Goal: Find specific page/section: Find specific page/section

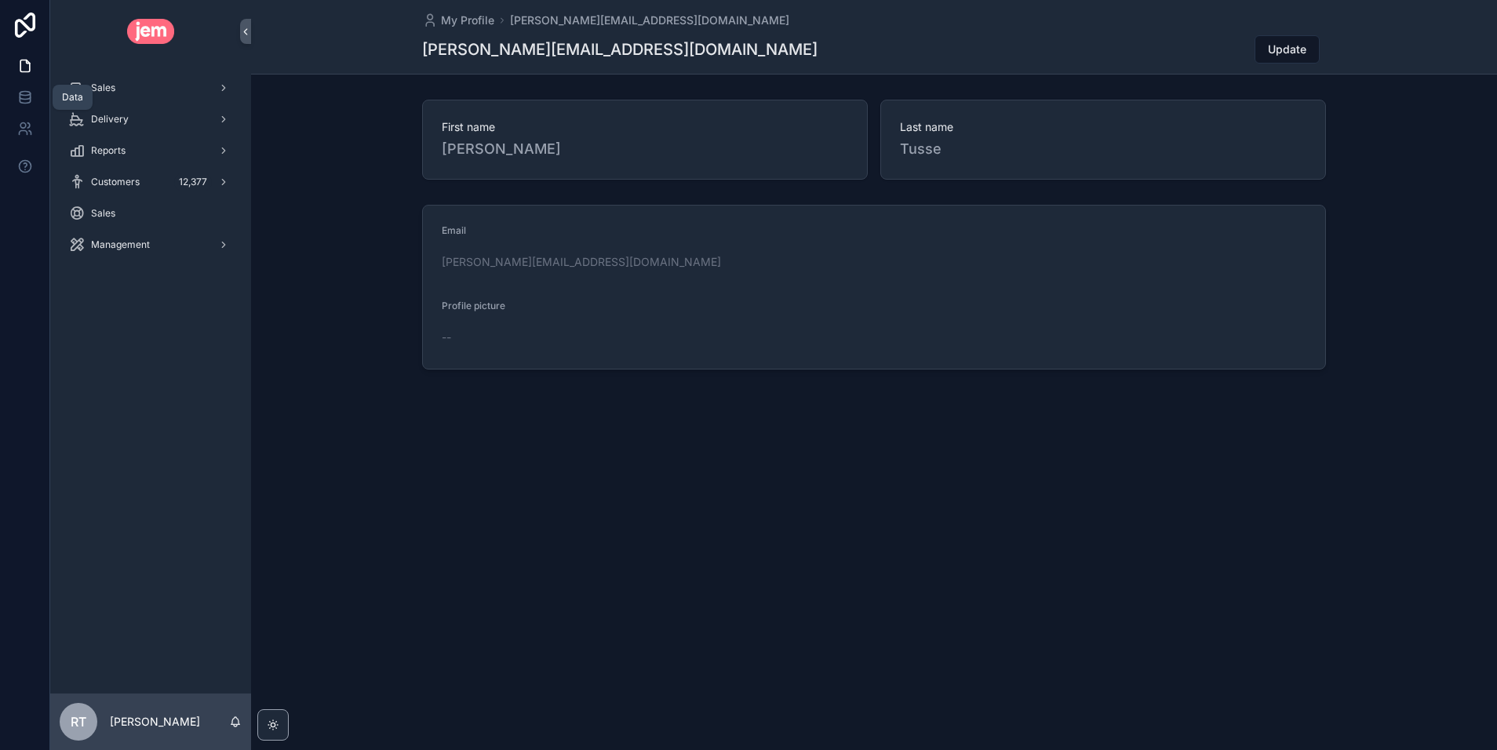
click at [13, 98] on link at bounding box center [24, 97] width 49 height 31
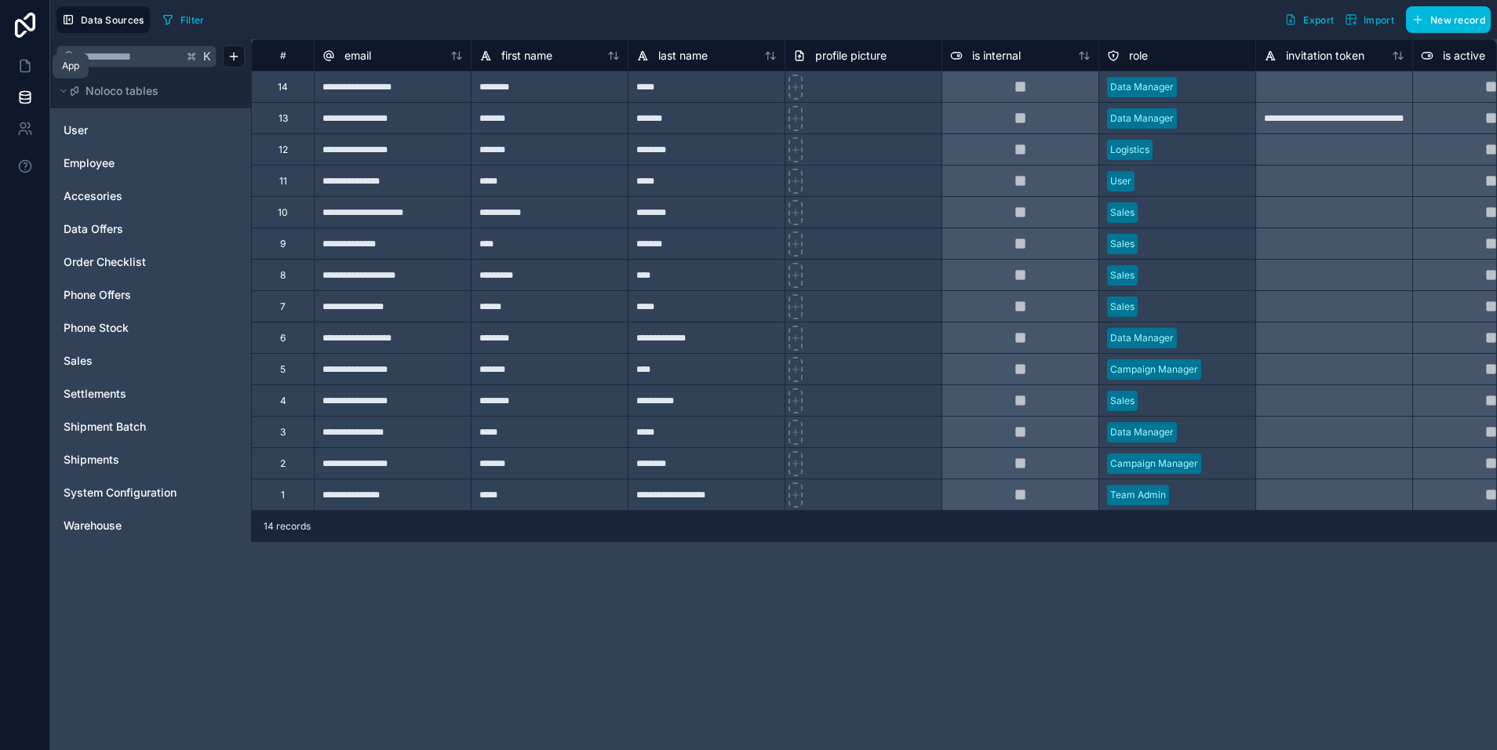
click at [26, 71] on icon at bounding box center [24, 66] width 9 height 12
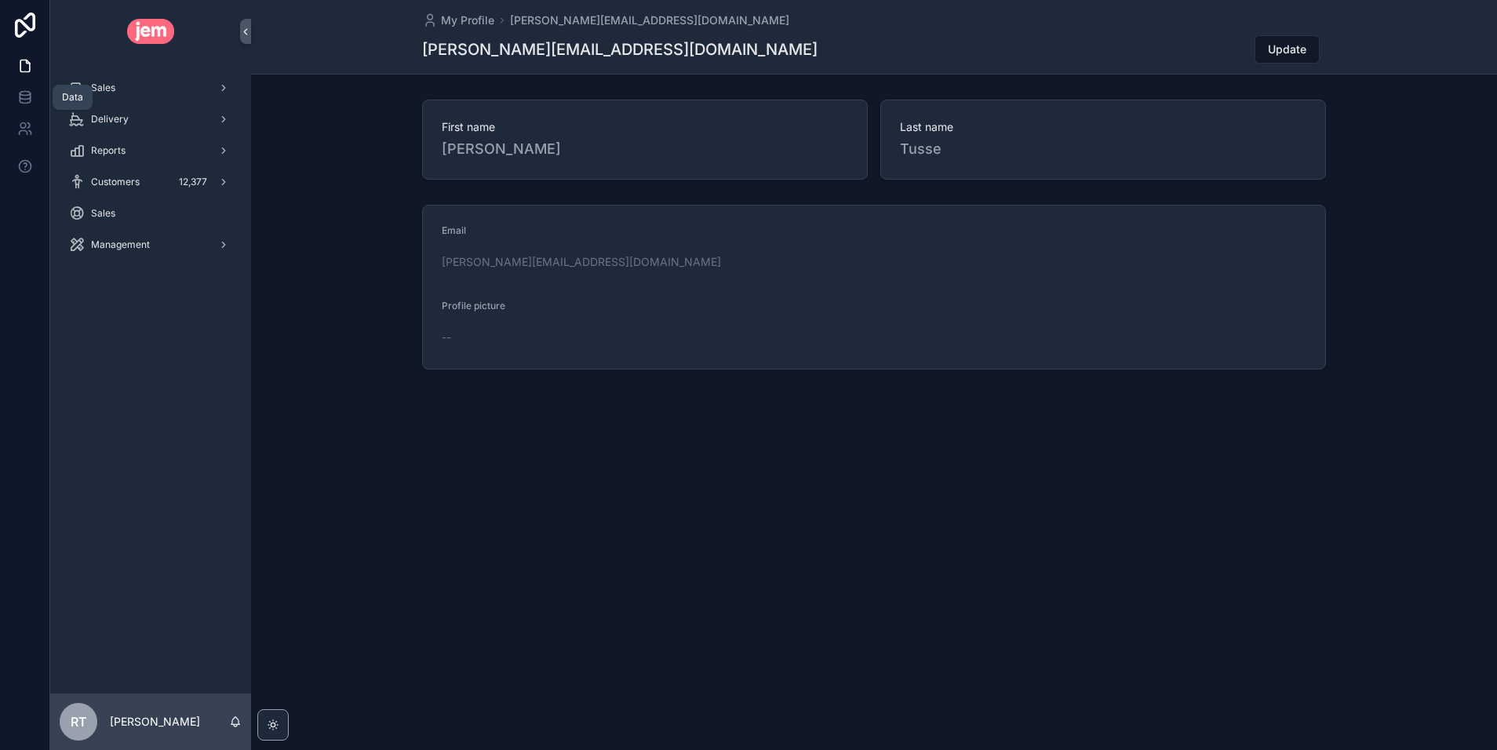
click at [27, 106] on link at bounding box center [24, 97] width 49 height 31
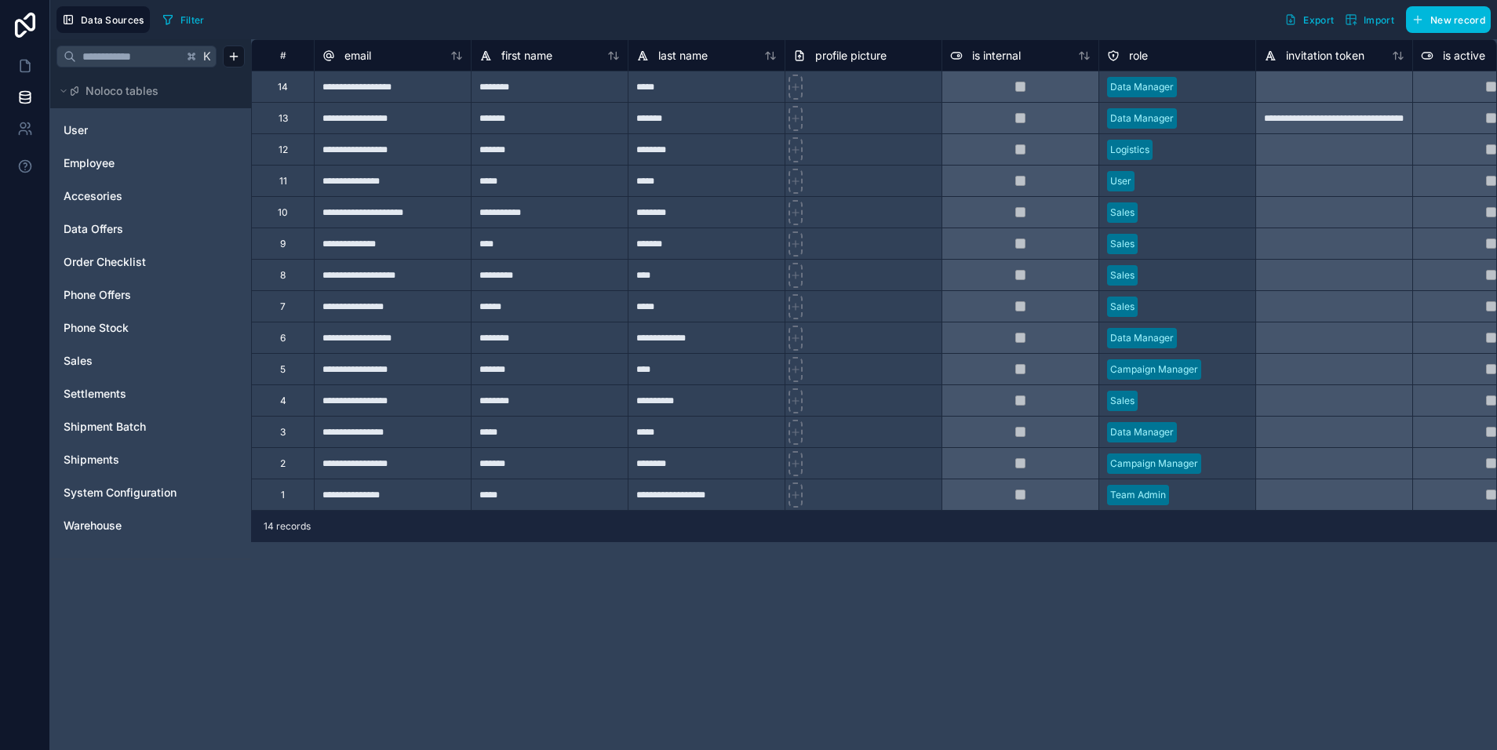
click at [91, 23] on span "Data Sources" at bounding box center [113, 20] width 64 height 12
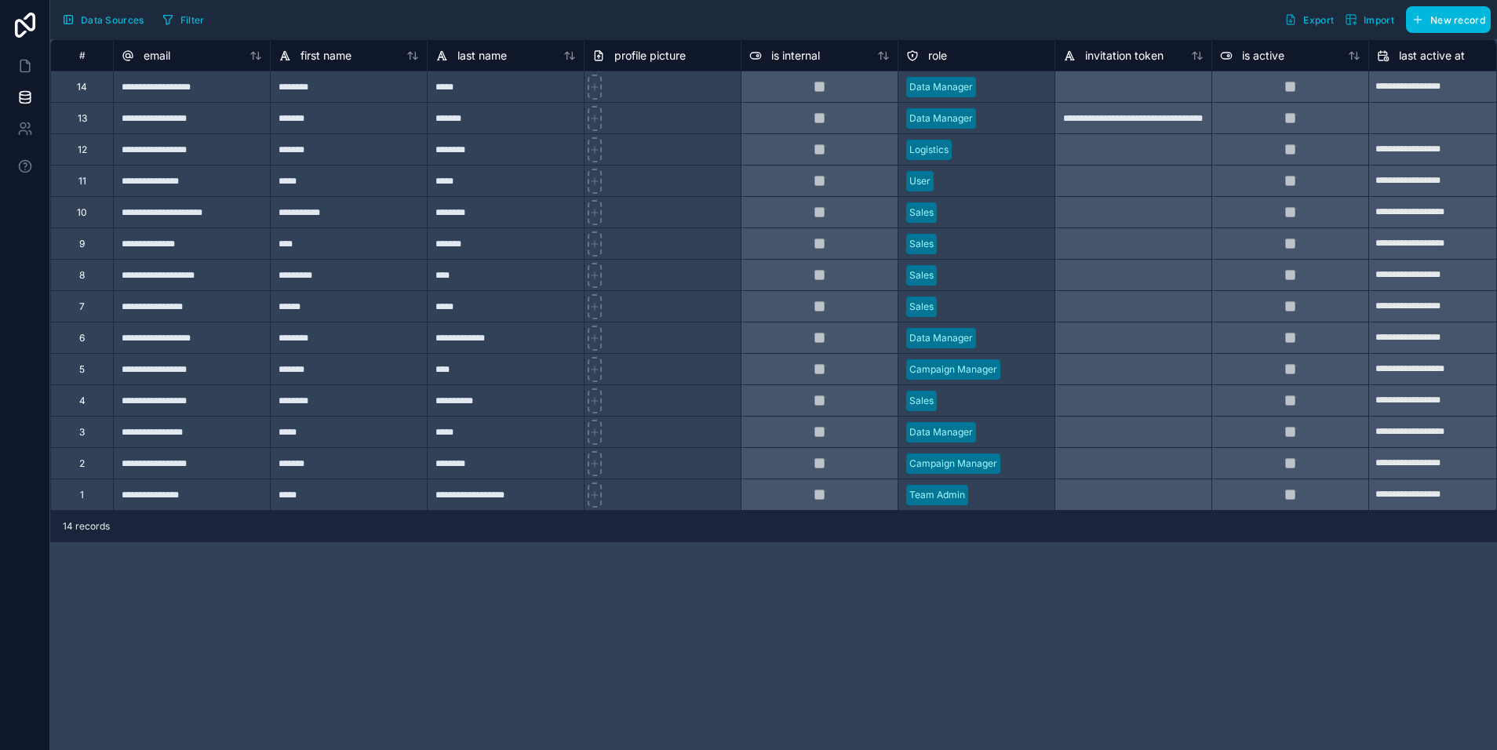
click at [100, 23] on span "Data Sources" at bounding box center [113, 20] width 64 height 12
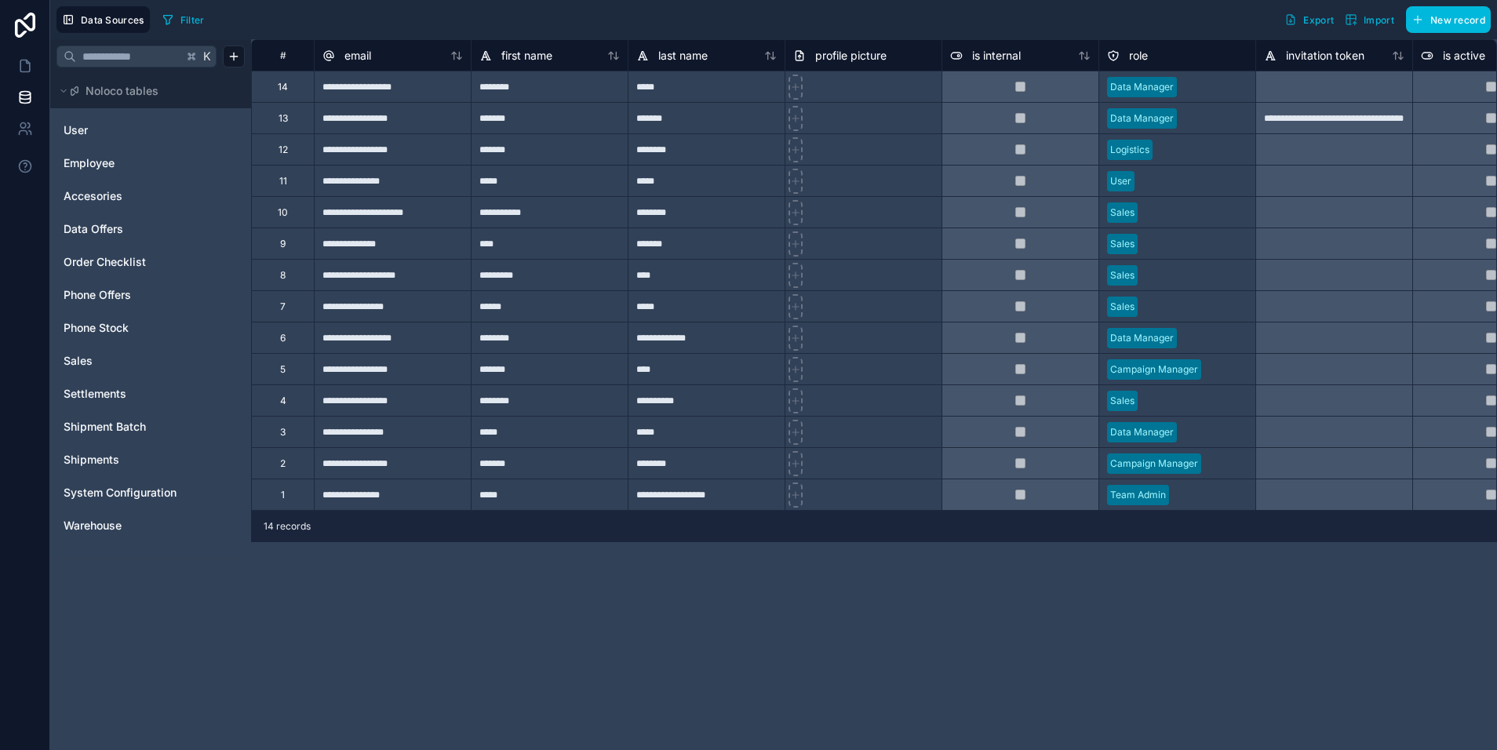
click at [104, 135] on link "User" at bounding box center [149, 130] width 171 height 16
